Goal: Task Accomplishment & Management: Use online tool/utility

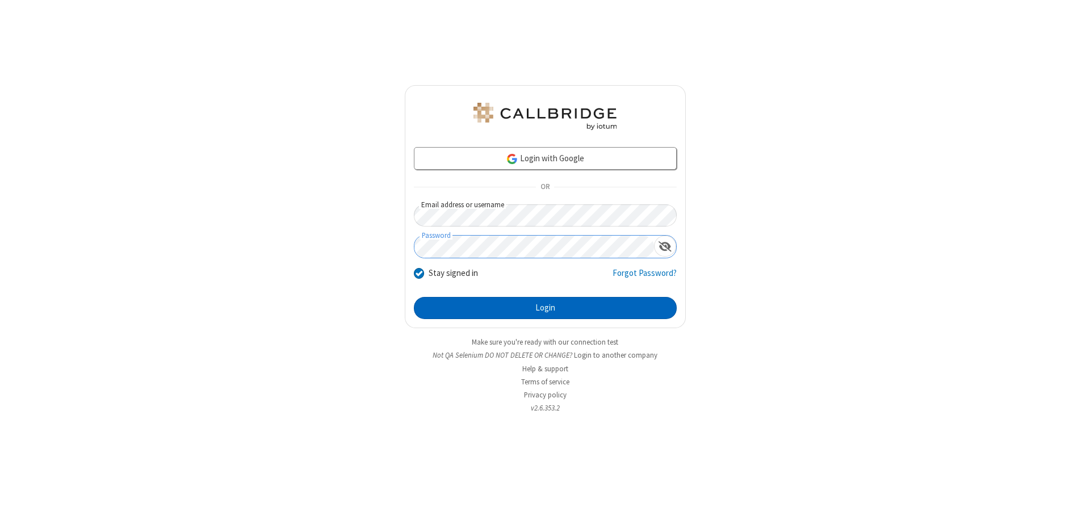
click at [545, 308] on button "Login" at bounding box center [545, 308] width 263 height 23
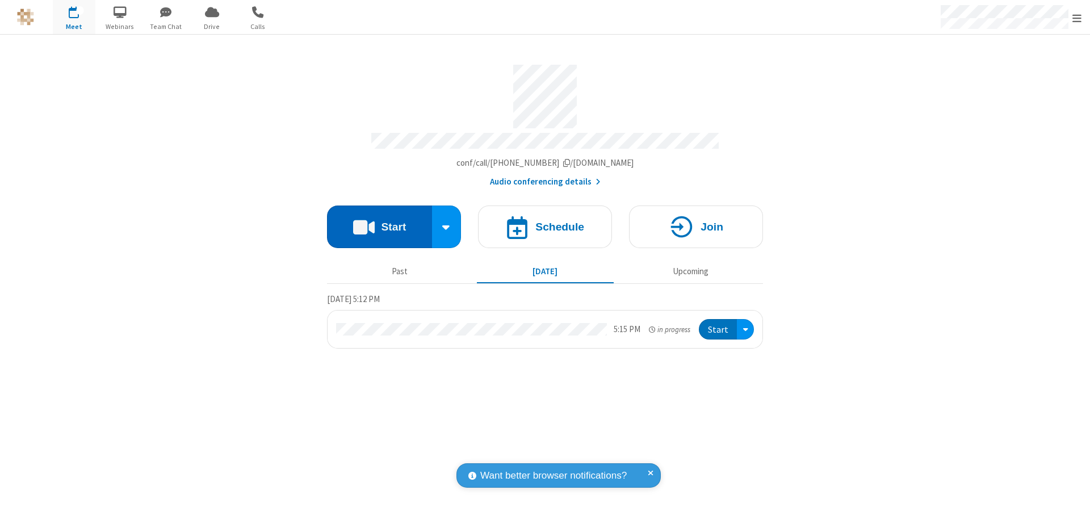
click at [379, 223] on button "Start" at bounding box center [379, 227] width 105 height 43
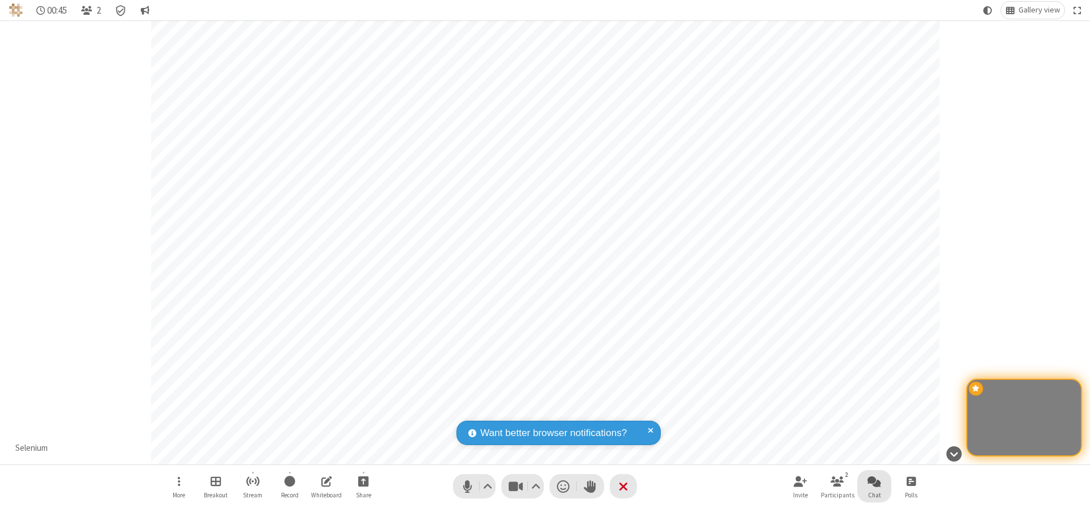
click at [874, 481] on span "Open chat" at bounding box center [875, 481] width 14 height 14
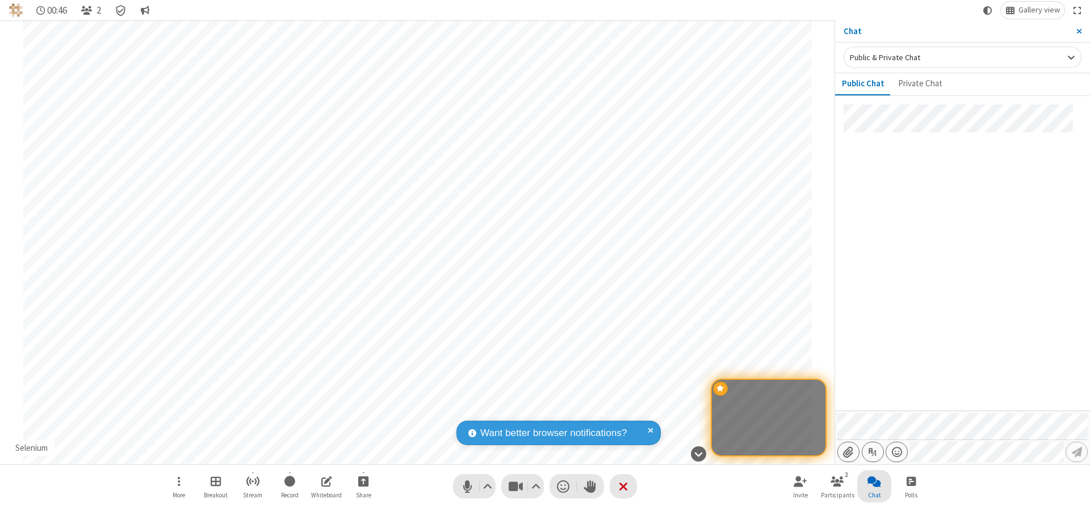
type input "C:\fakepath\doc_test.docx"
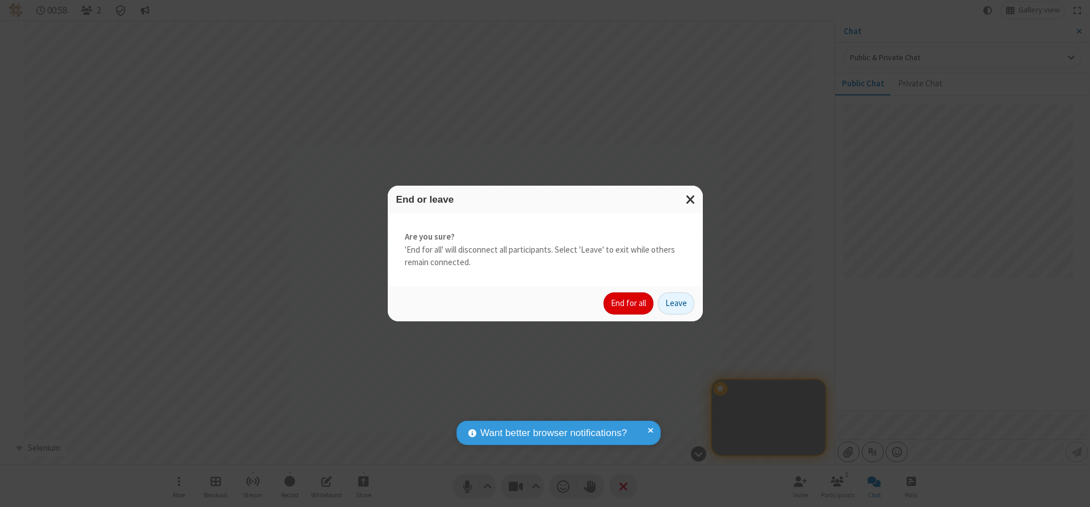
click at [629, 303] on button "End for all" at bounding box center [629, 303] width 50 height 23
